Goal: Transaction & Acquisition: Purchase product/service

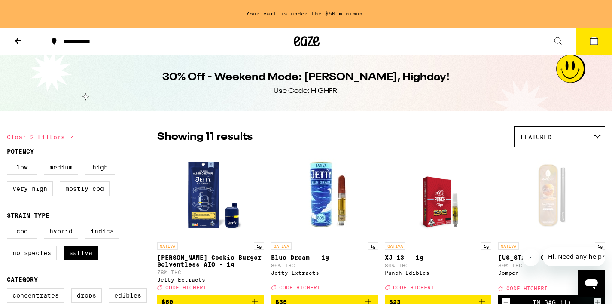
click at [303, 38] on icon at bounding box center [307, 41] width 26 height 15
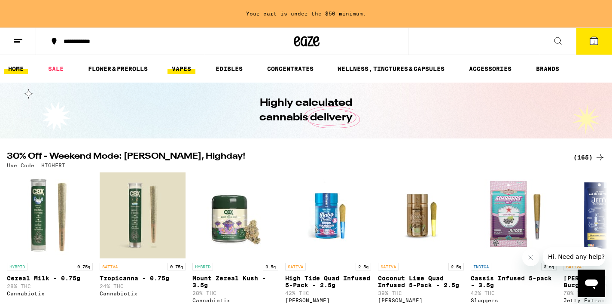
click at [182, 69] on link "VAPES" at bounding box center [182, 69] width 28 height 10
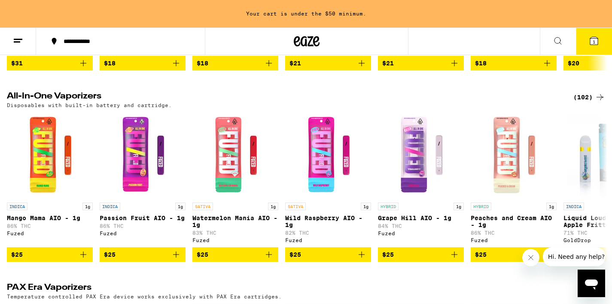
scroll to position [446, 0]
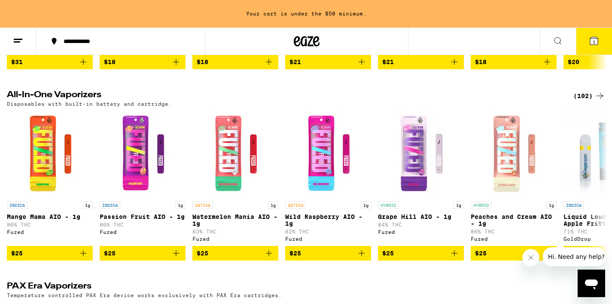
click at [582, 101] on div "(102)" at bounding box center [590, 96] width 32 height 10
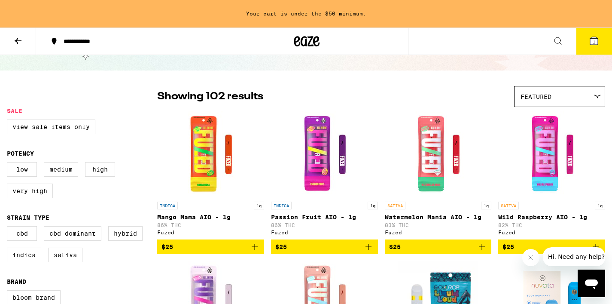
scroll to position [44, 0]
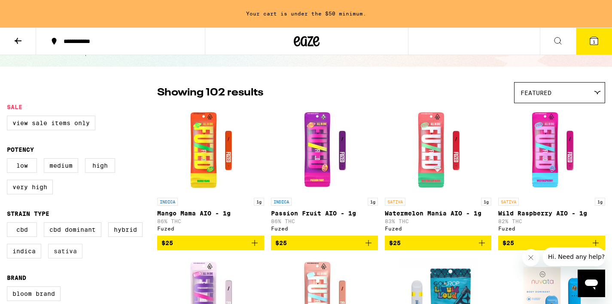
click at [72, 256] on label "Sativa" at bounding box center [65, 251] width 34 height 15
click at [9, 224] on input "Sativa" at bounding box center [9, 223] width 0 height 0
checkbox input "true"
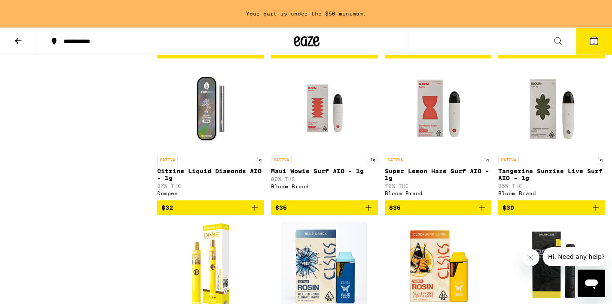
scroll to position [1016, 0]
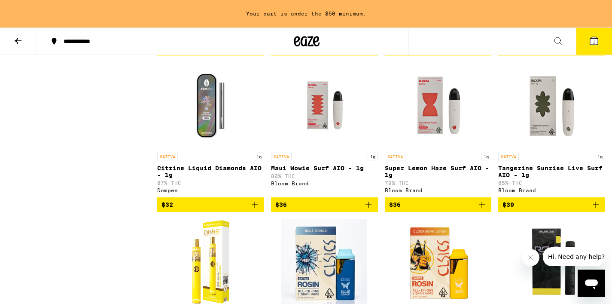
click at [241, 210] on span "$32" at bounding box center [211, 204] width 98 height 10
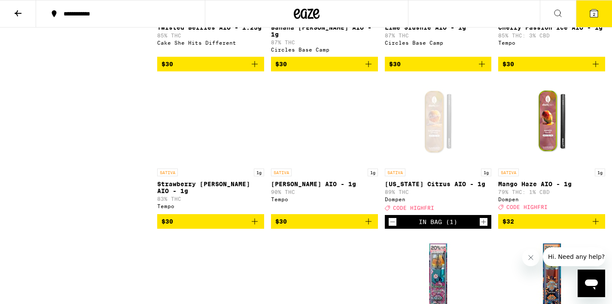
scroll to position [508, 0]
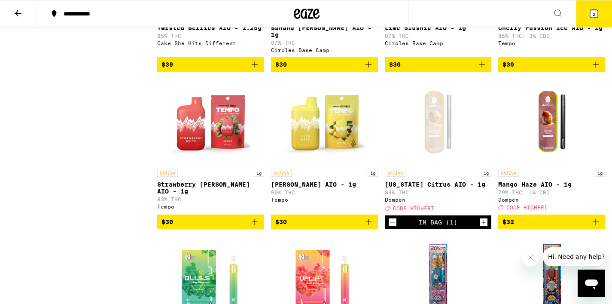
click at [485, 227] on icon "Increment" at bounding box center [484, 222] width 8 height 10
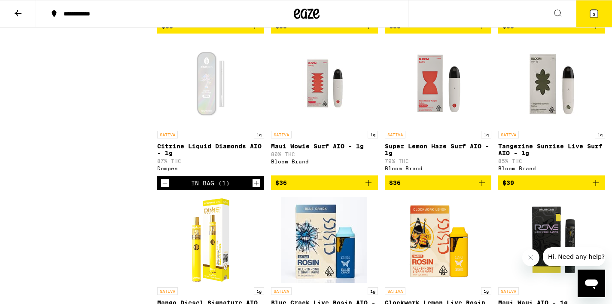
scroll to position [1013, 0]
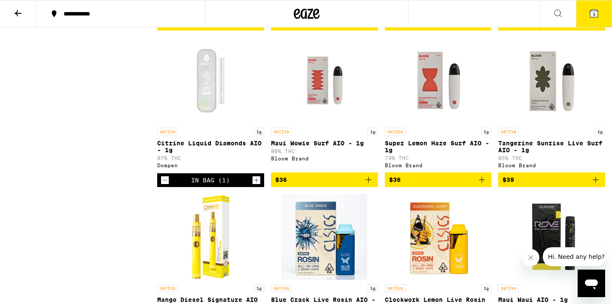
click at [256, 185] on icon "Increment" at bounding box center [257, 180] width 8 height 10
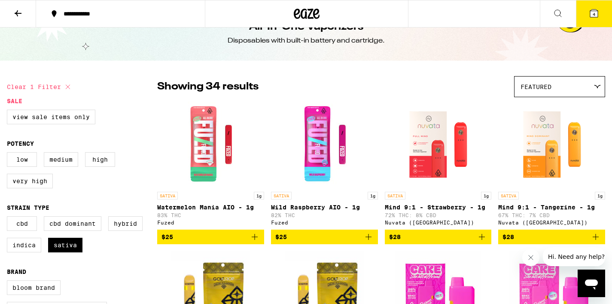
scroll to position [0, 0]
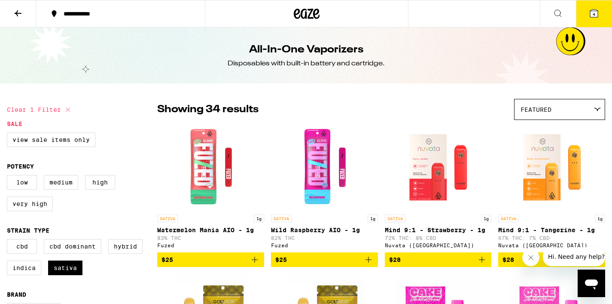
click at [595, 18] on icon at bounding box center [594, 13] width 10 height 10
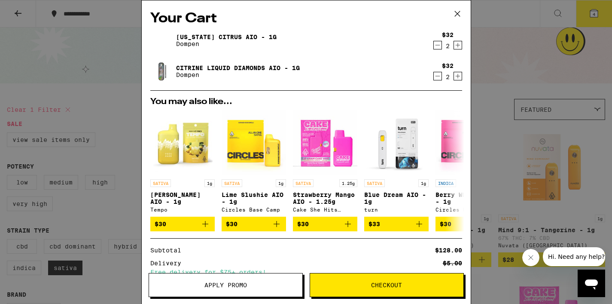
click at [455, 12] on icon at bounding box center [457, 13] width 5 height 5
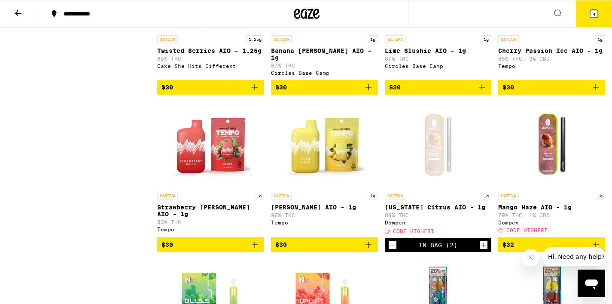
scroll to position [487, 0]
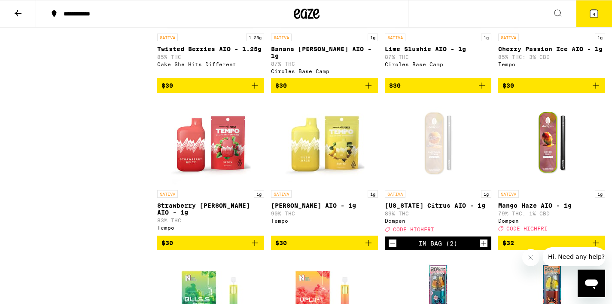
click at [593, 12] on span "4" at bounding box center [594, 14] width 3 height 5
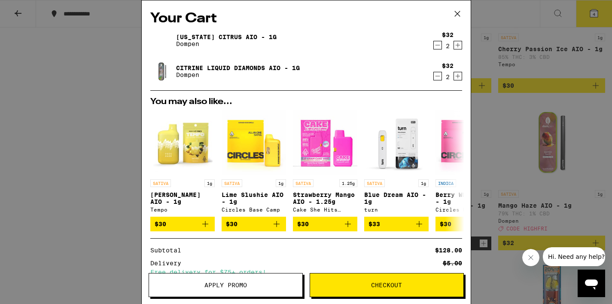
click at [265, 290] on button "Apply Promo" at bounding box center [226, 285] width 154 height 24
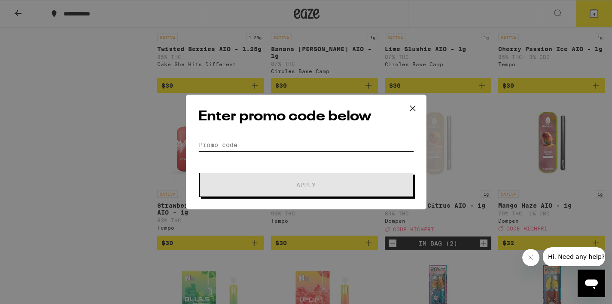
click at [281, 140] on input "Promo Code" at bounding box center [306, 144] width 216 height 13
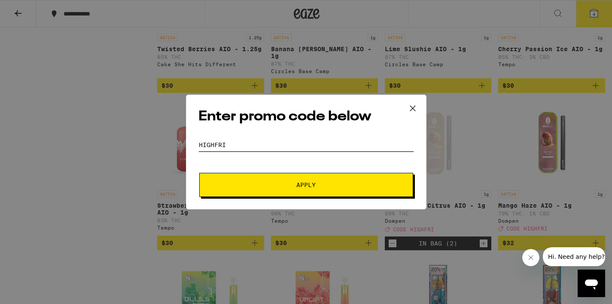
type input "highfri"
click at [286, 194] on button "Apply" at bounding box center [306, 185] width 214 height 24
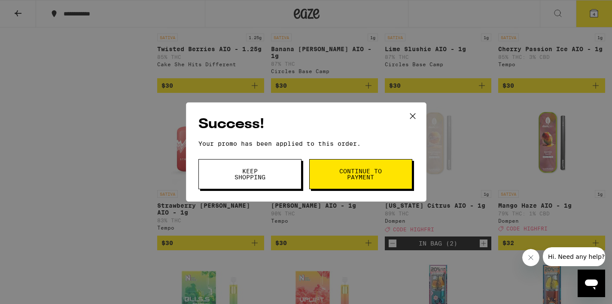
click at [327, 179] on button "Continue to payment" at bounding box center [360, 174] width 103 height 30
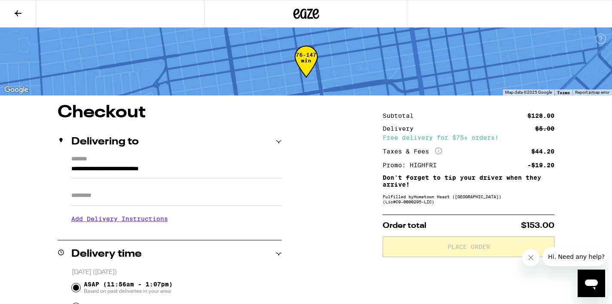
click at [311, 16] on icon at bounding box center [306, 13] width 26 height 15
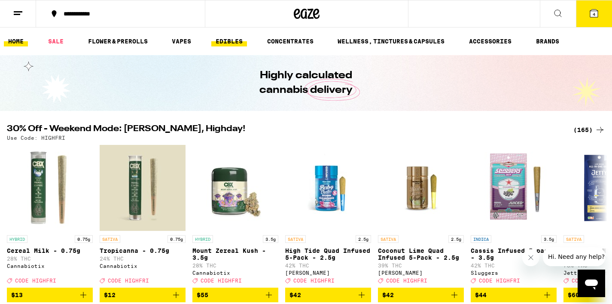
click at [238, 43] on link "EDIBLES" at bounding box center [229, 41] width 36 height 10
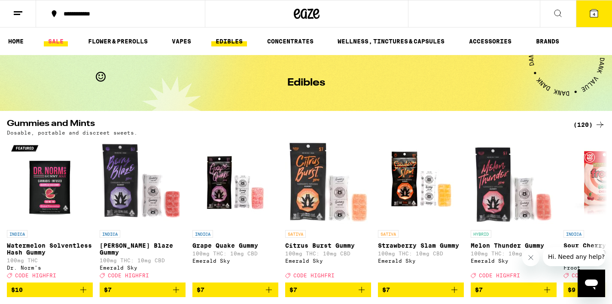
click at [62, 40] on link "SALE" at bounding box center [56, 41] width 24 height 10
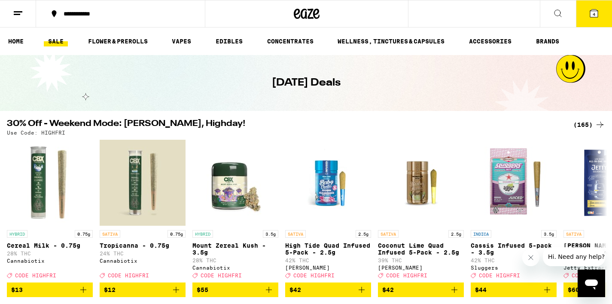
click at [580, 125] on div "(165)" at bounding box center [590, 124] width 32 height 10
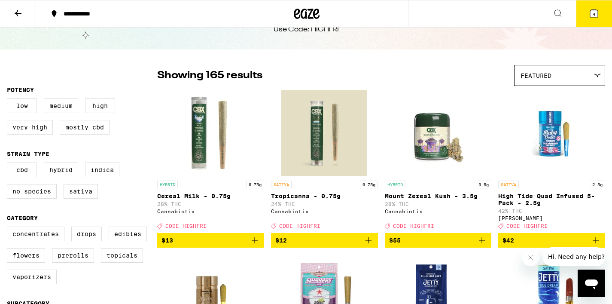
scroll to position [36, 0]
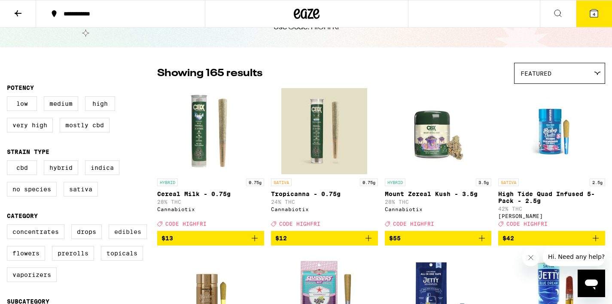
click at [123, 239] on label "Edibles" at bounding box center [128, 231] width 38 height 15
click at [9, 226] on input "Edibles" at bounding box center [9, 226] width 0 height 0
checkbox input "true"
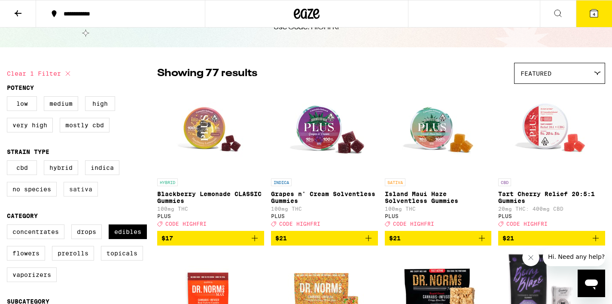
click at [83, 190] on label "Sativa" at bounding box center [81, 189] width 34 height 15
click at [9, 162] on input "Sativa" at bounding box center [9, 162] width 0 height 0
checkbox input "true"
